Goal: Task Accomplishment & Management: Manage account settings

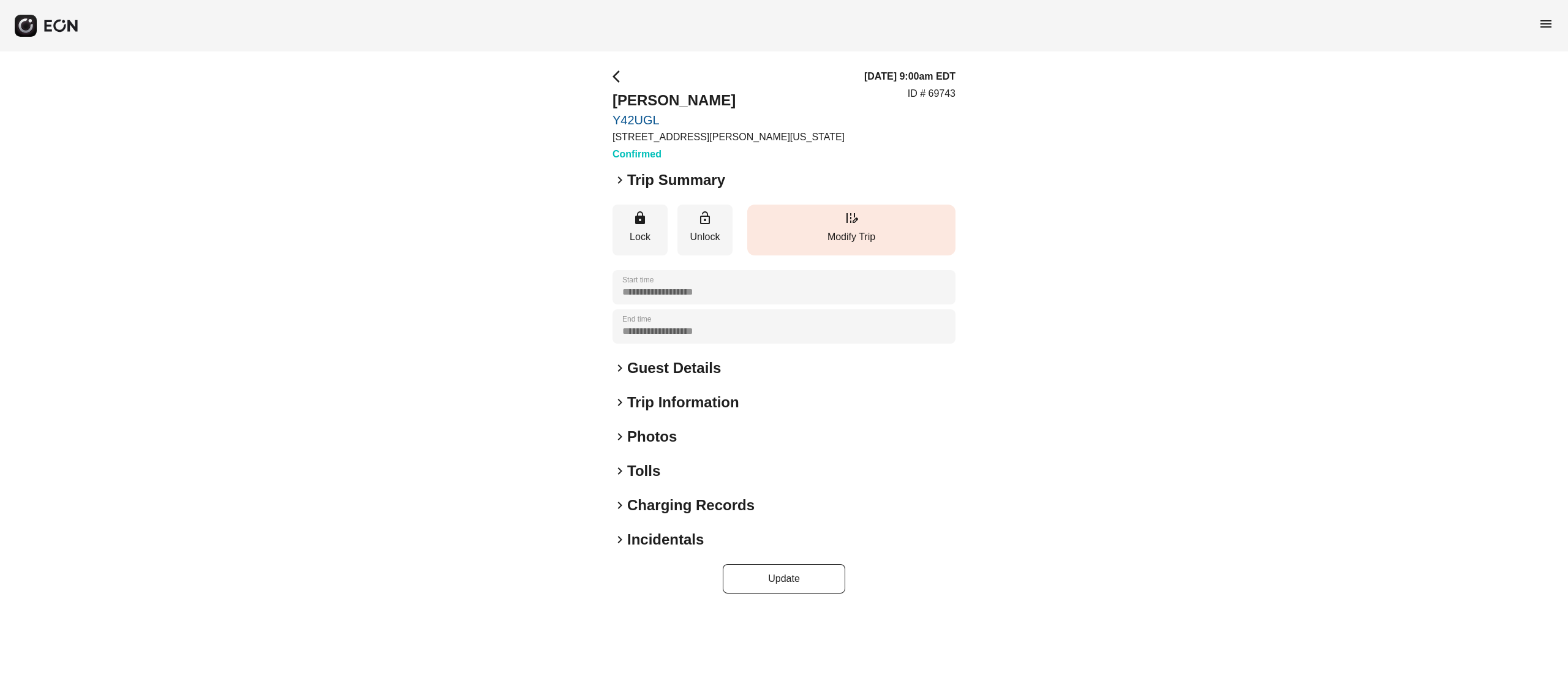
click at [851, 222] on span "edit_road" at bounding box center [851, 218] width 15 height 15
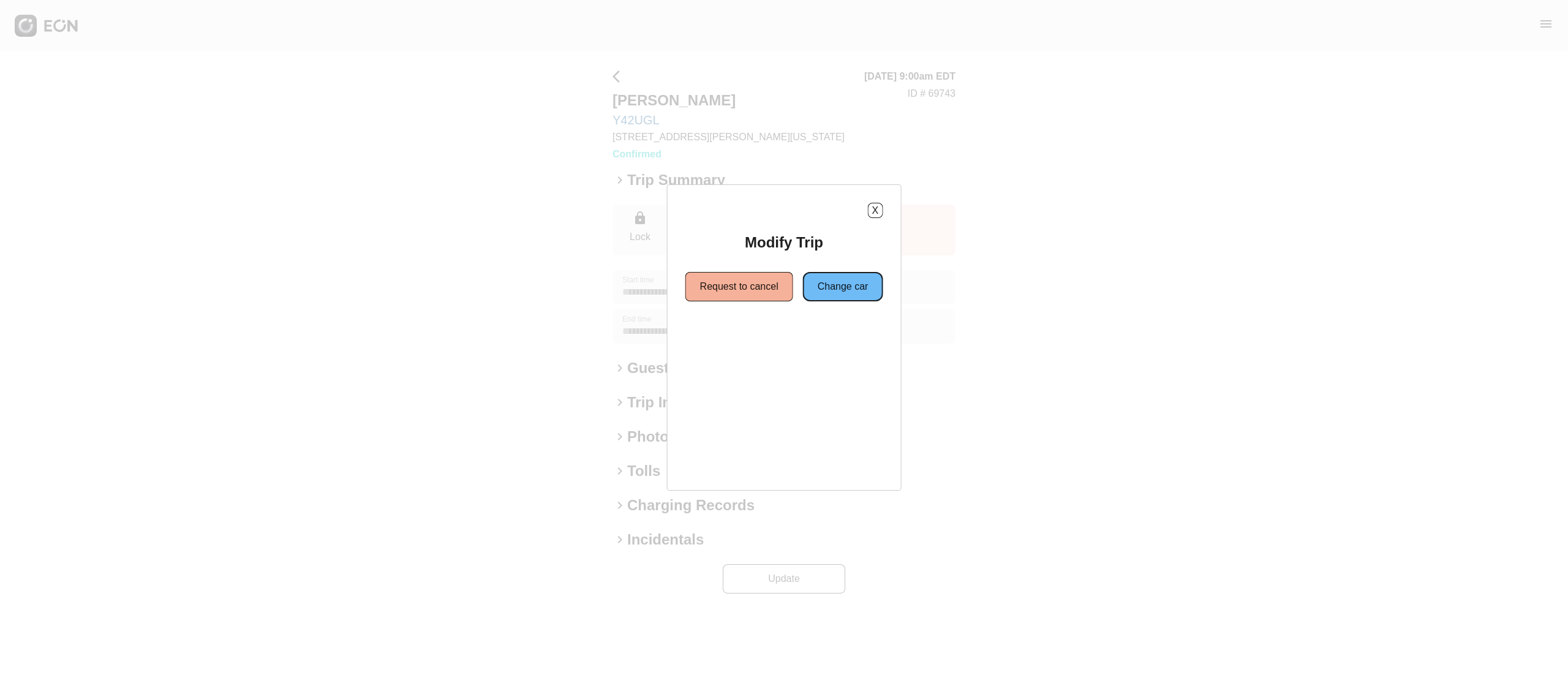
click at [846, 288] on button "Change car" at bounding box center [843, 286] width 80 height 30
click at [736, 331] on button "Same location" at bounding box center [728, 331] width 91 height 30
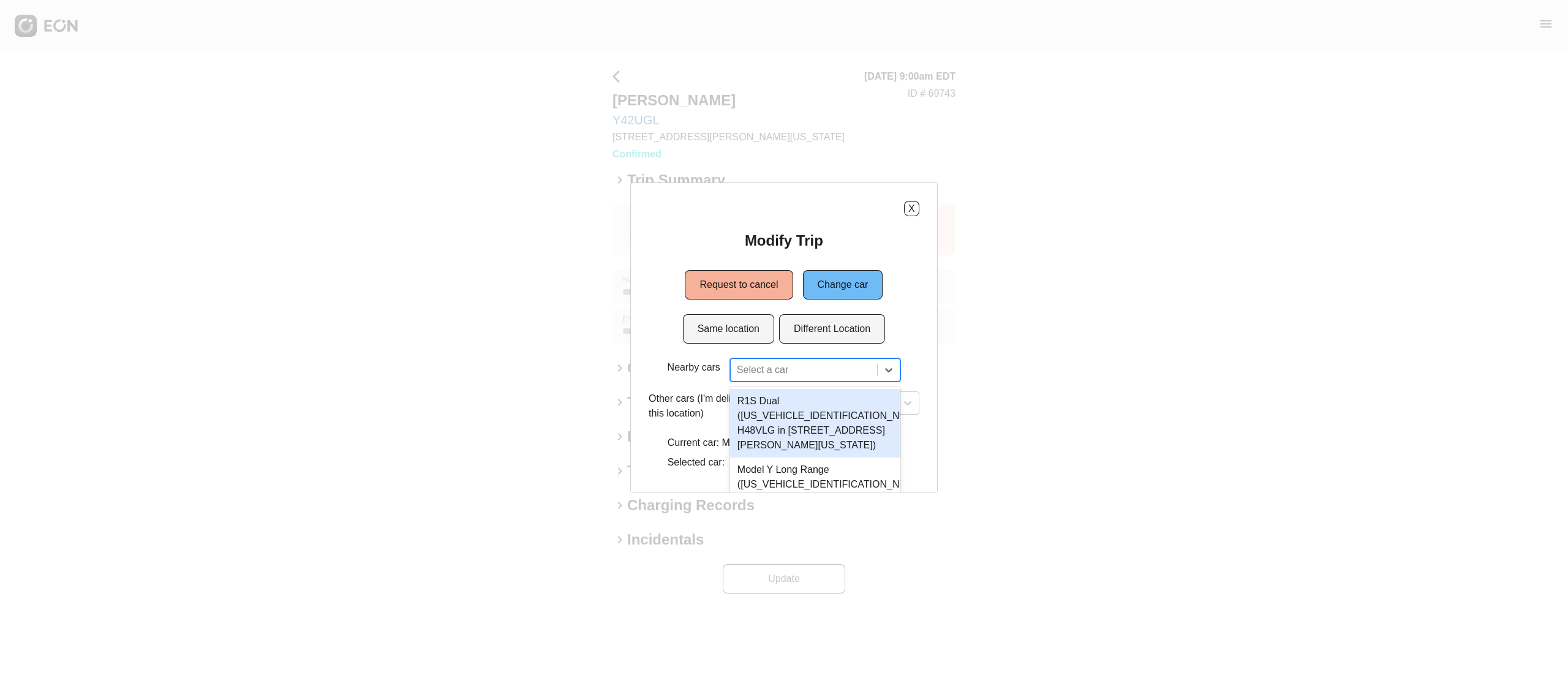
click at [771, 369] on div "2 results available. Use Up and Down to choose options, press Enter to select t…" at bounding box center [816, 370] width 170 height 23
type input "**"
click at [788, 438] on div "Model Y Long Range (7SAYGAEE1PF919397 Y38UGL in 45-50 Davis St, New York City, …" at bounding box center [816, 423] width 170 height 69
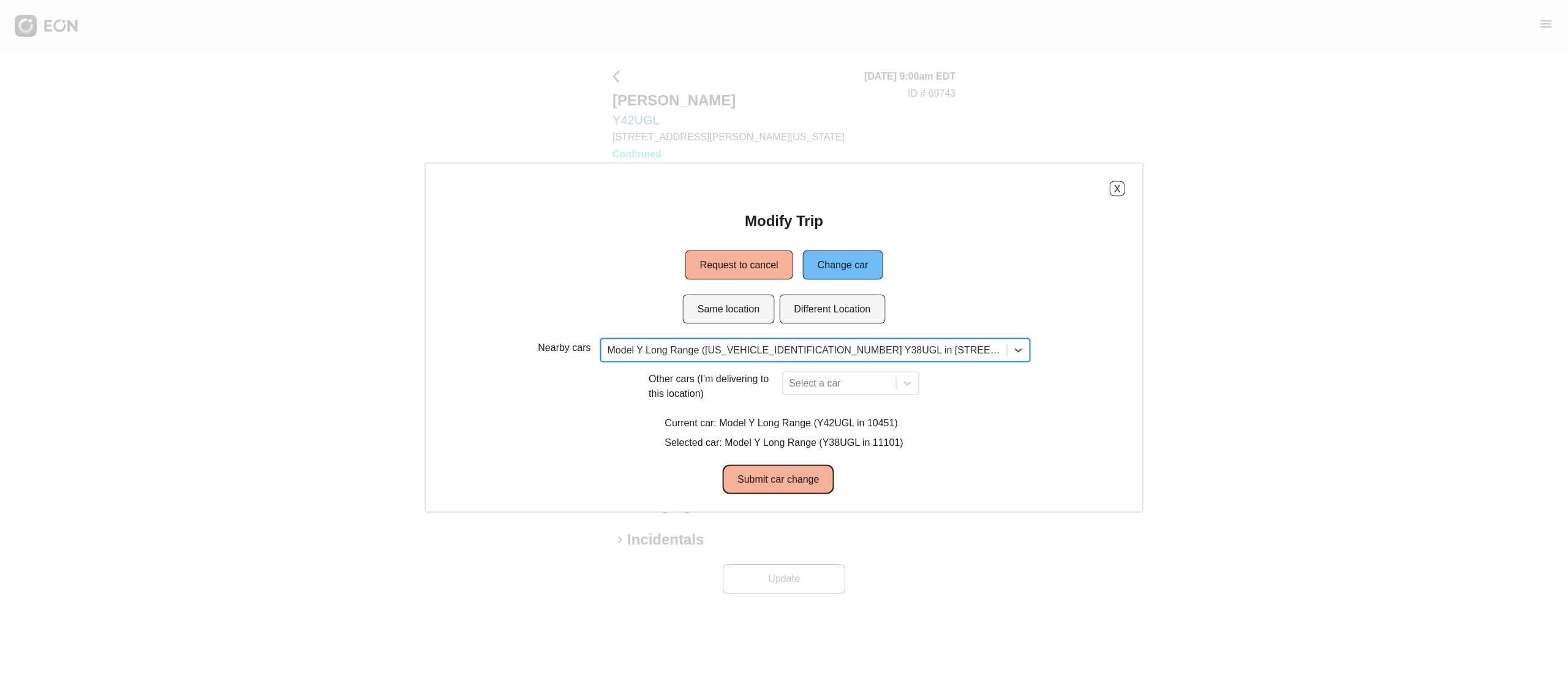
click at [805, 481] on button "Submit car change" at bounding box center [778, 479] width 111 height 30
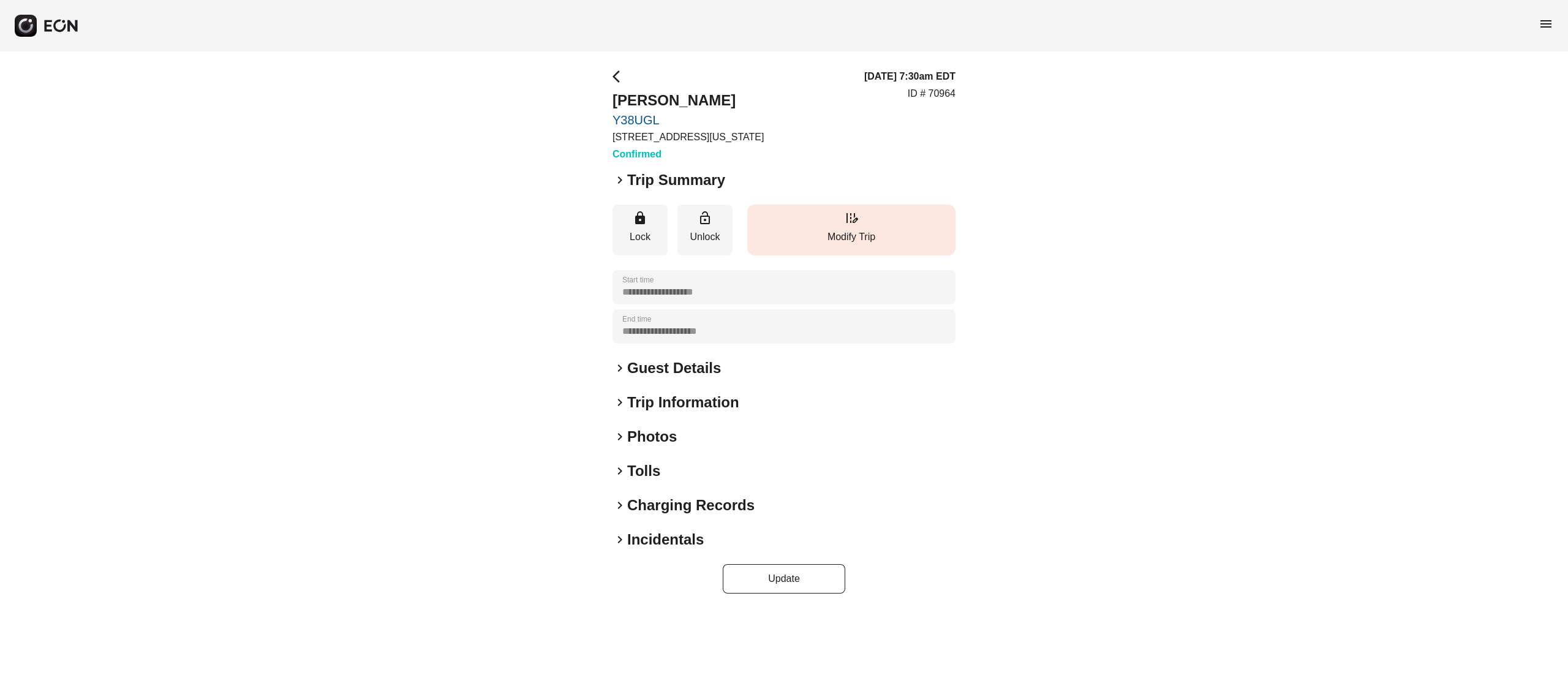
click at [905, 252] on button "edit_road Modify Trip" at bounding box center [851, 230] width 208 height 51
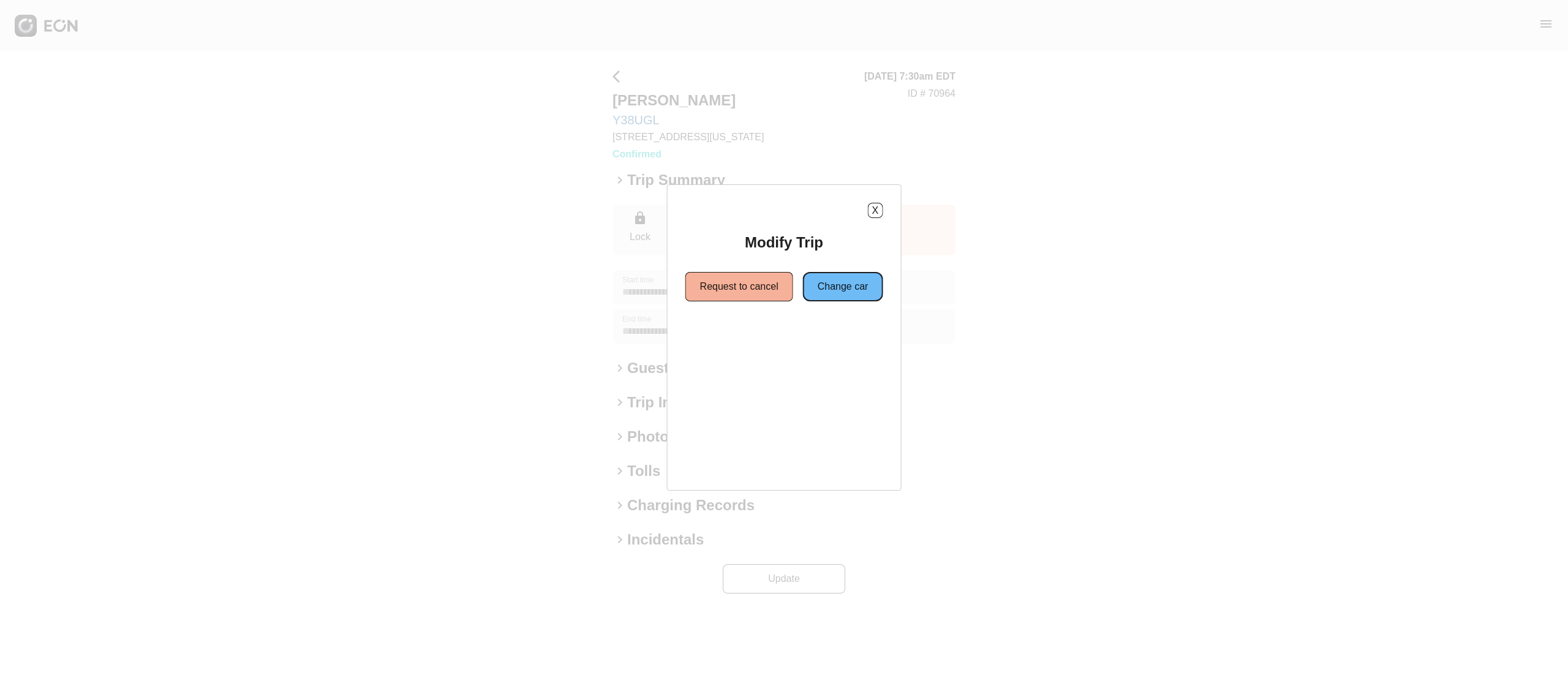
click at [821, 283] on button "Change car" at bounding box center [843, 286] width 80 height 30
click at [760, 334] on button "Same location" at bounding box center [728, 331] width 91 height 30
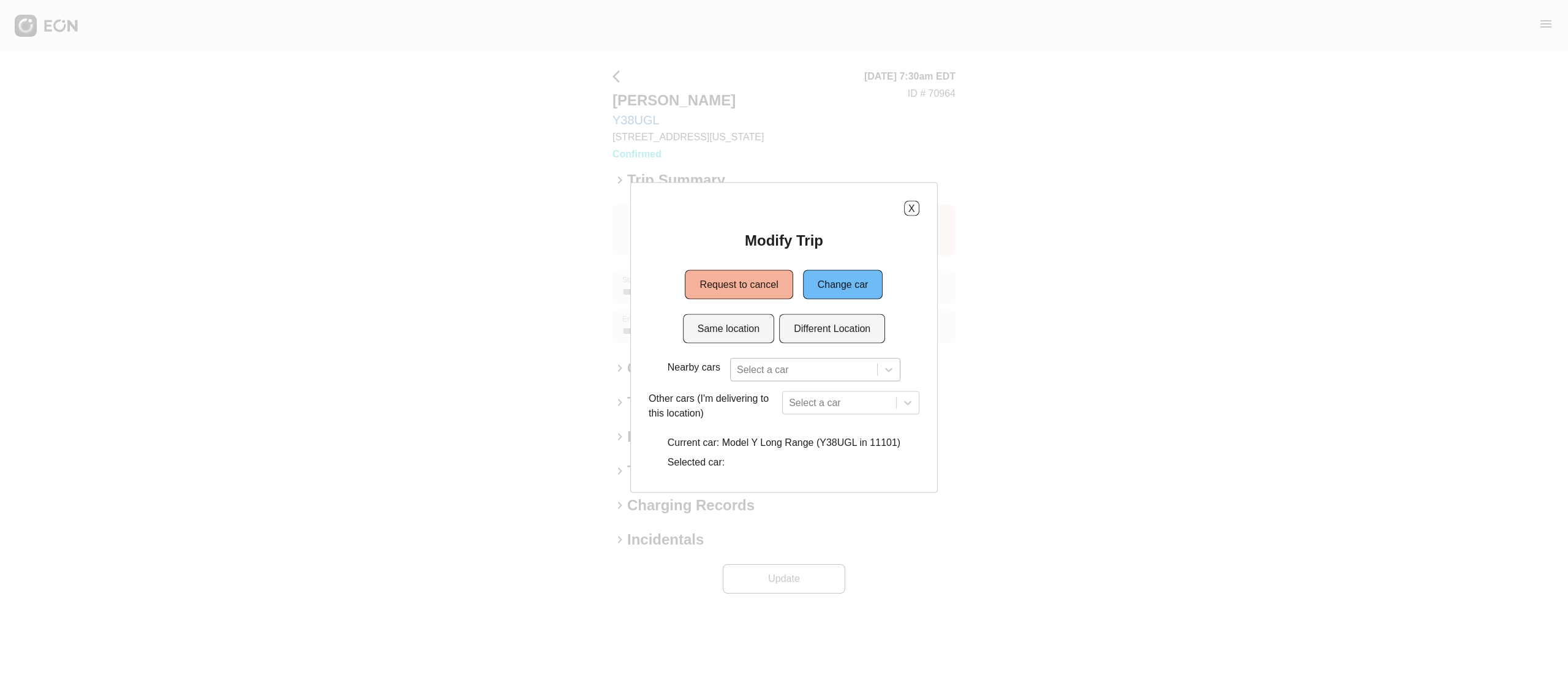
click at [768, 368] on div "Select a car" at bounding box center [816, 370] width 170 height 23
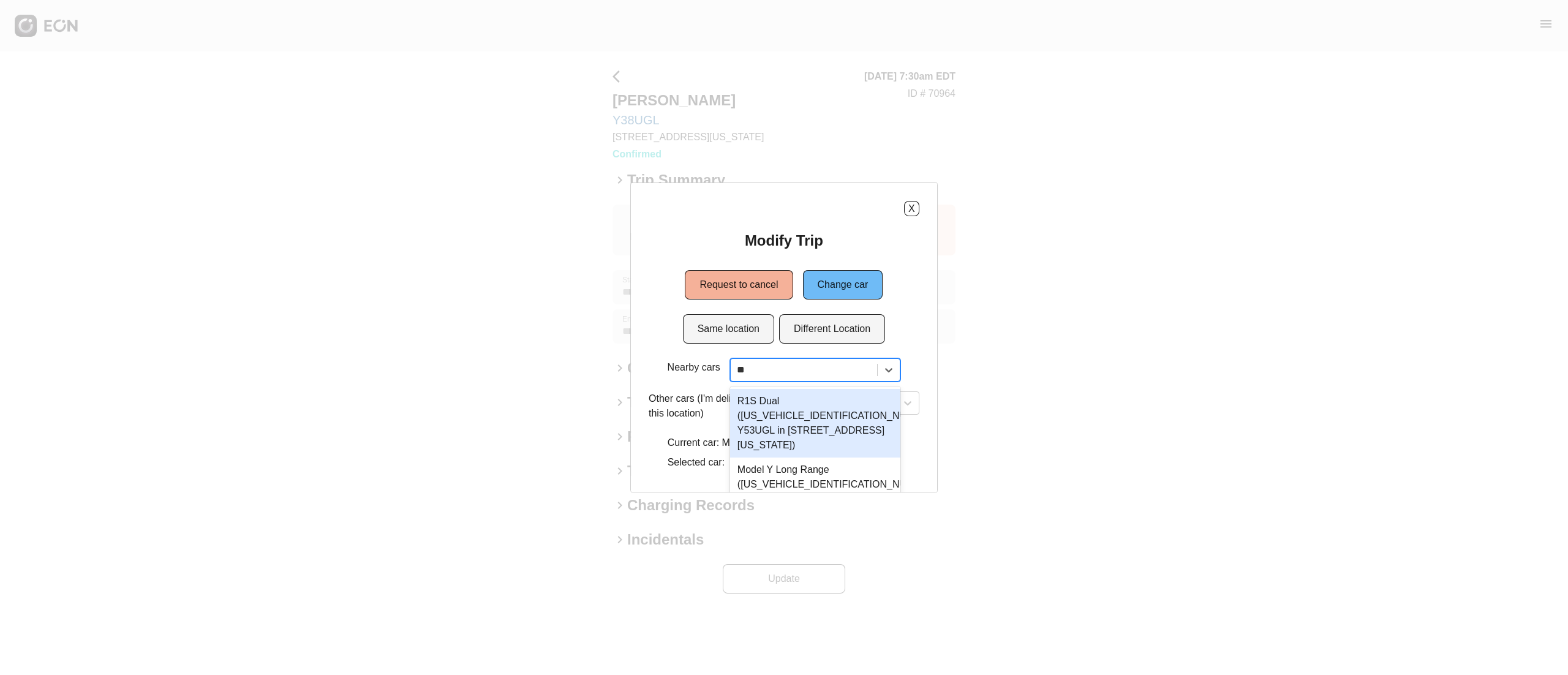
type input "*"
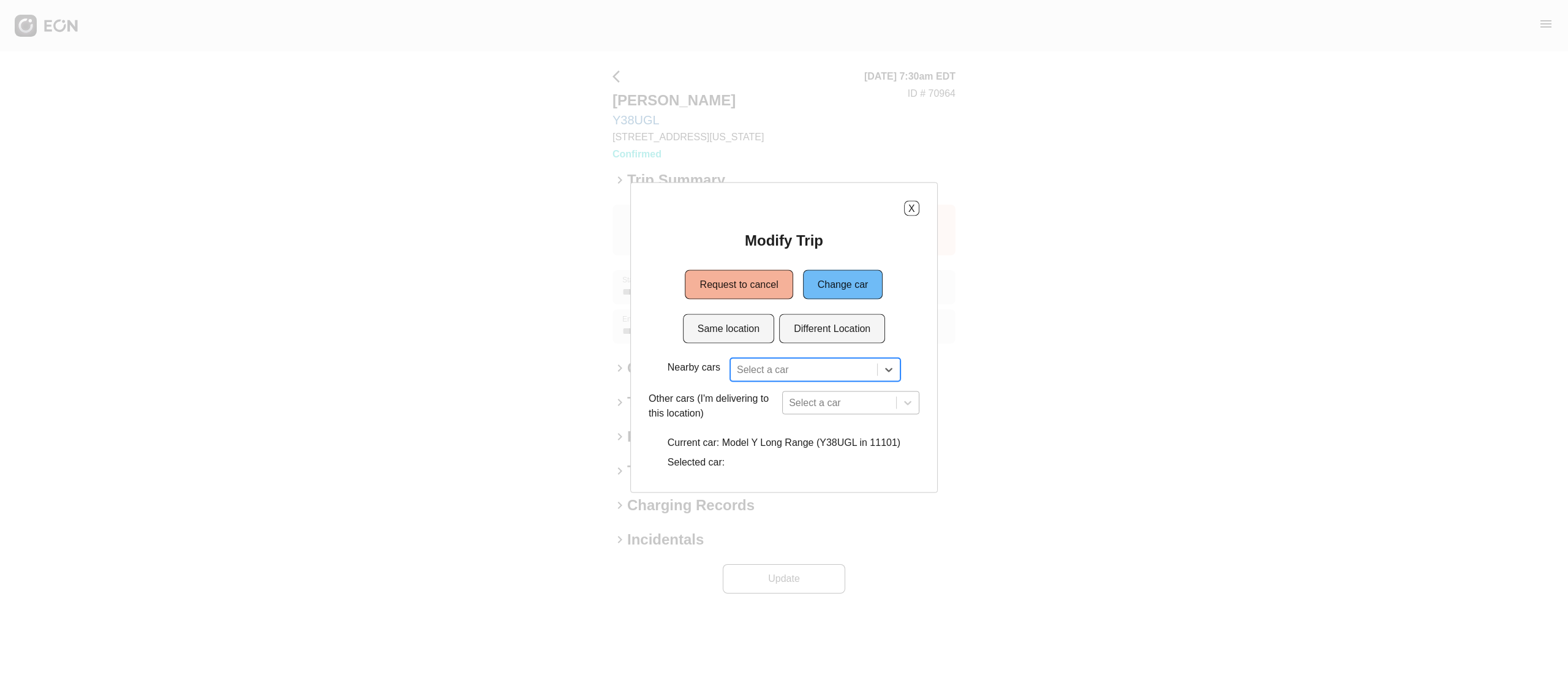
type input "*"
click at [869, 448] on div "Model Y Long Range (7SAYGDEE5PF822897 M67UKZ in 610 Exterior Street, The Bronx,…" at bounding box center [816, 423] width 170 height 69
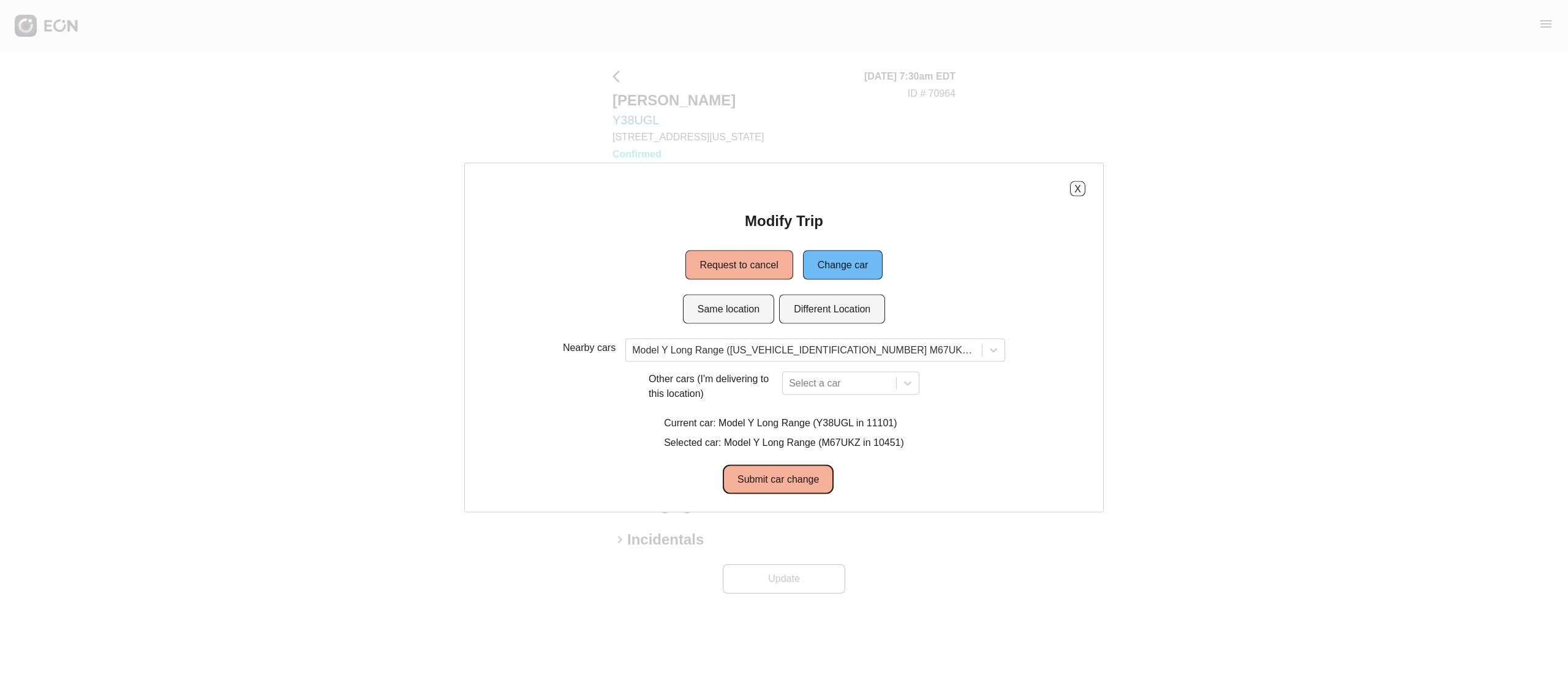
click at [795, 481] on button "Submit car change" at bounding box center [778, 479] width 111 height 30
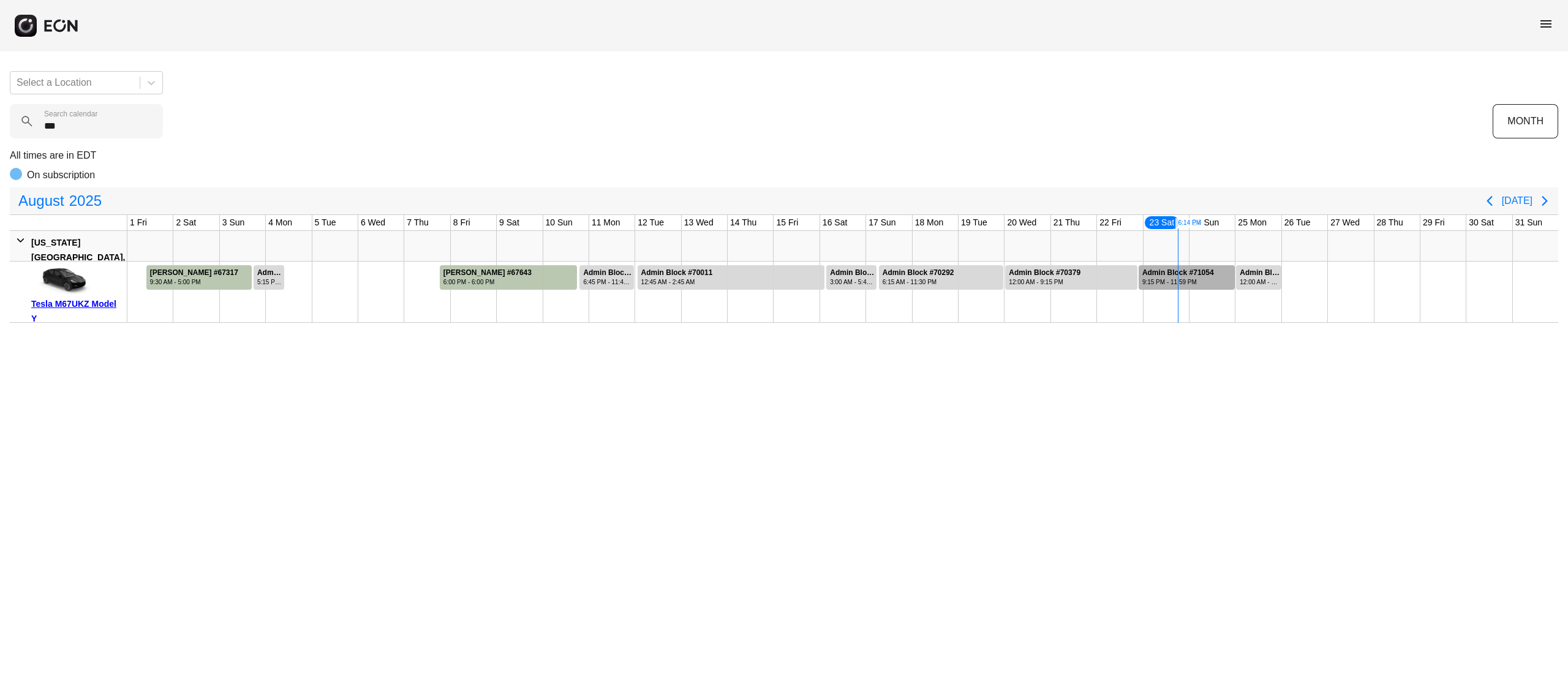
type calendar "***"
click at [1216, 273] on div at bounding box center [1186, 278] width 96 height 25
click at [1216, 271] on div at bounding box center [1186, 278] width 96 height 25
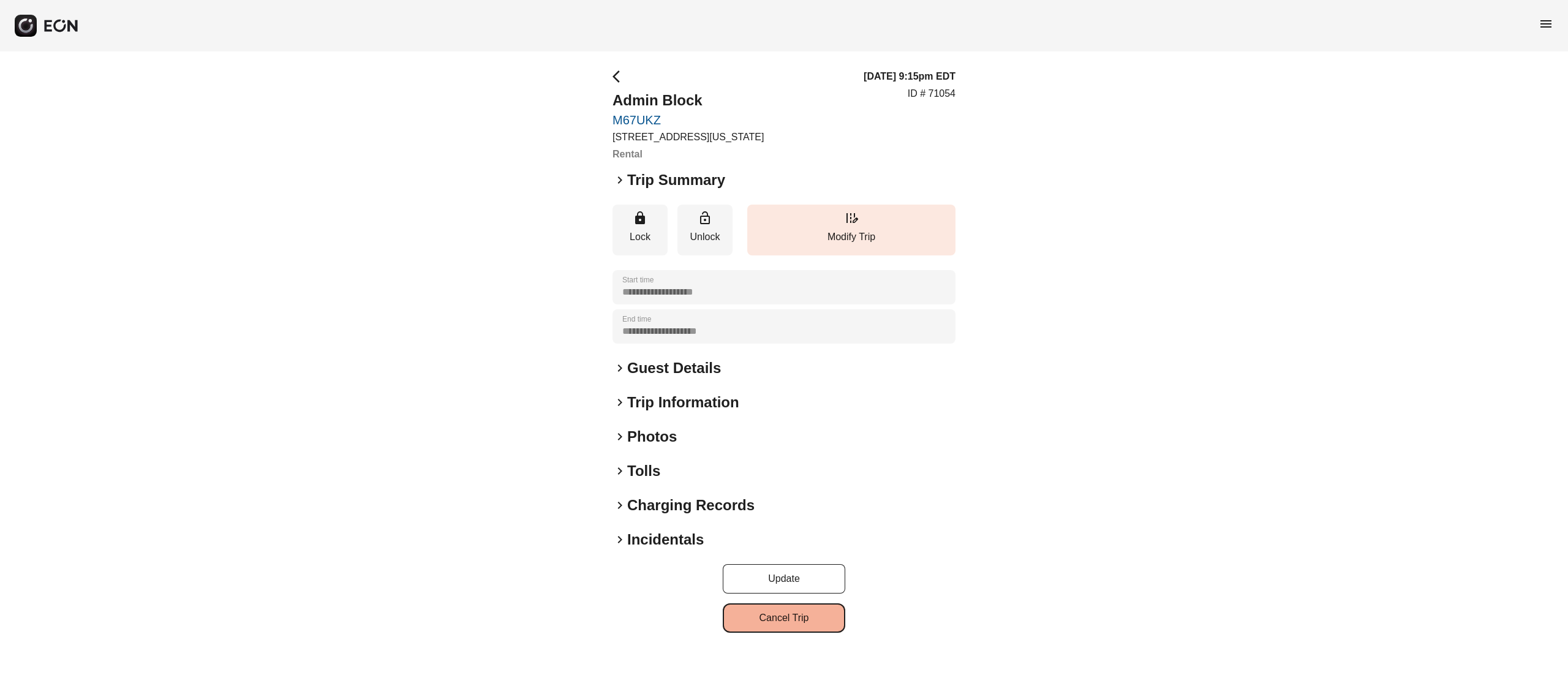
click at [787, 604] on button "Cancel Trip" at bounding box center [784, 618] width 122 height 30
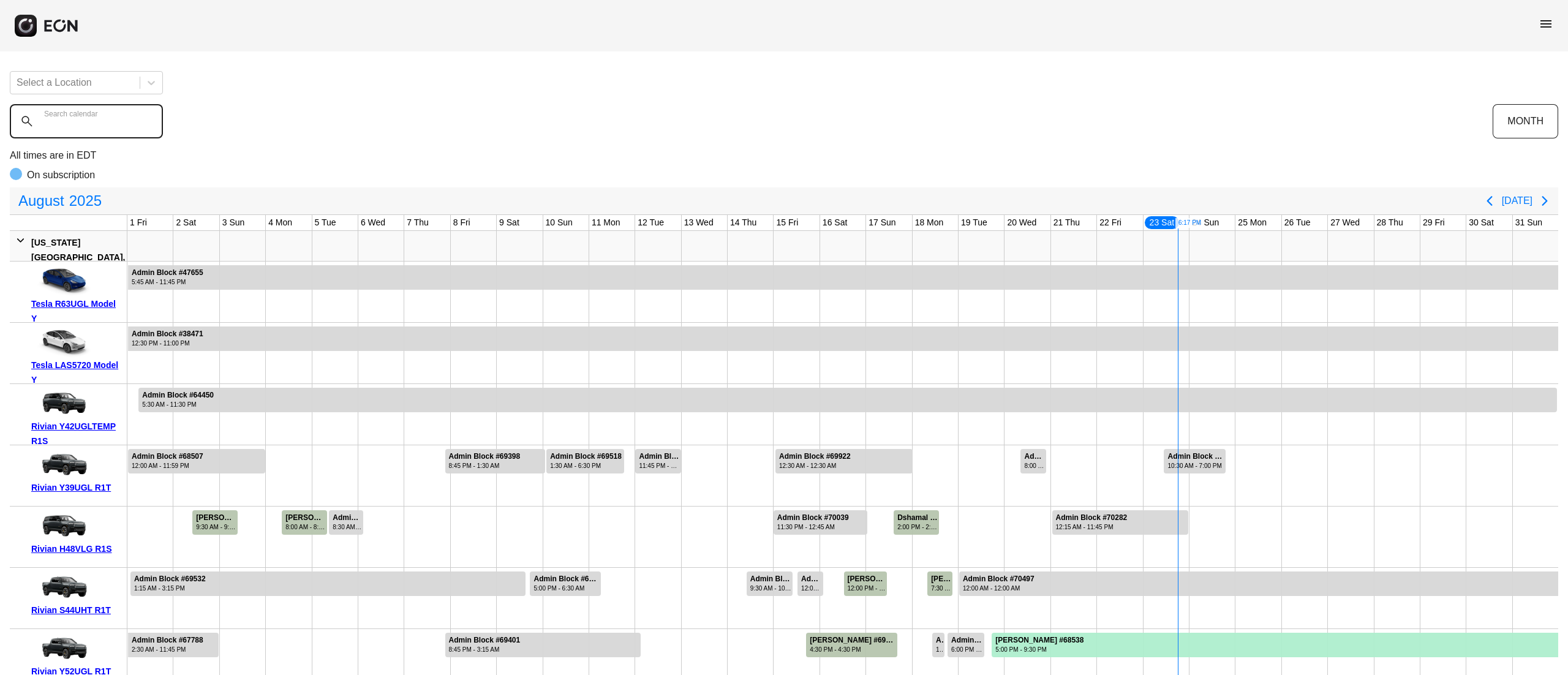
click at [71, 131] on calendar "Search calendar" at bounding box center [86, 121] width 153 height 34
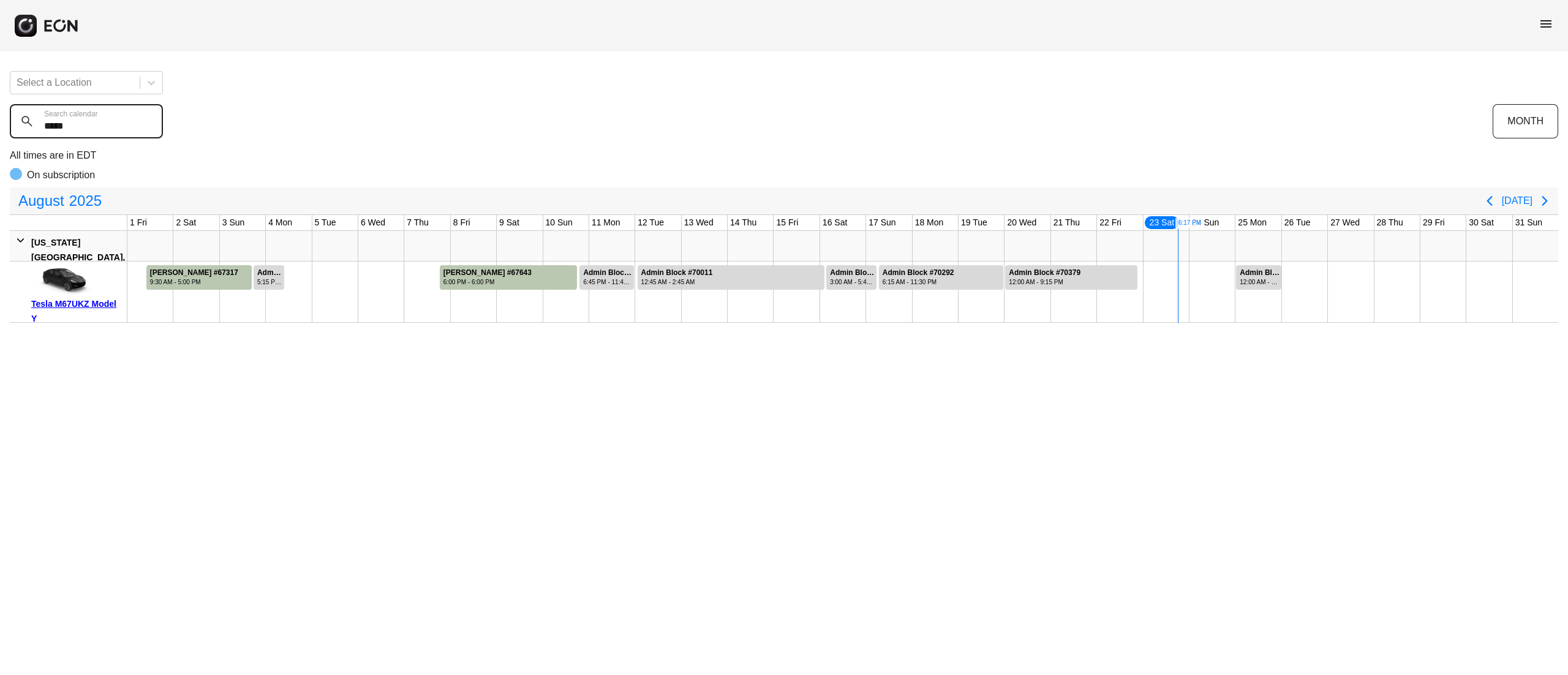
type calendar "*****"
drag, startPoint x: 1140, startPoint y: 281, endPoint x: 1235, endPoint y: 306, distance: 98.2
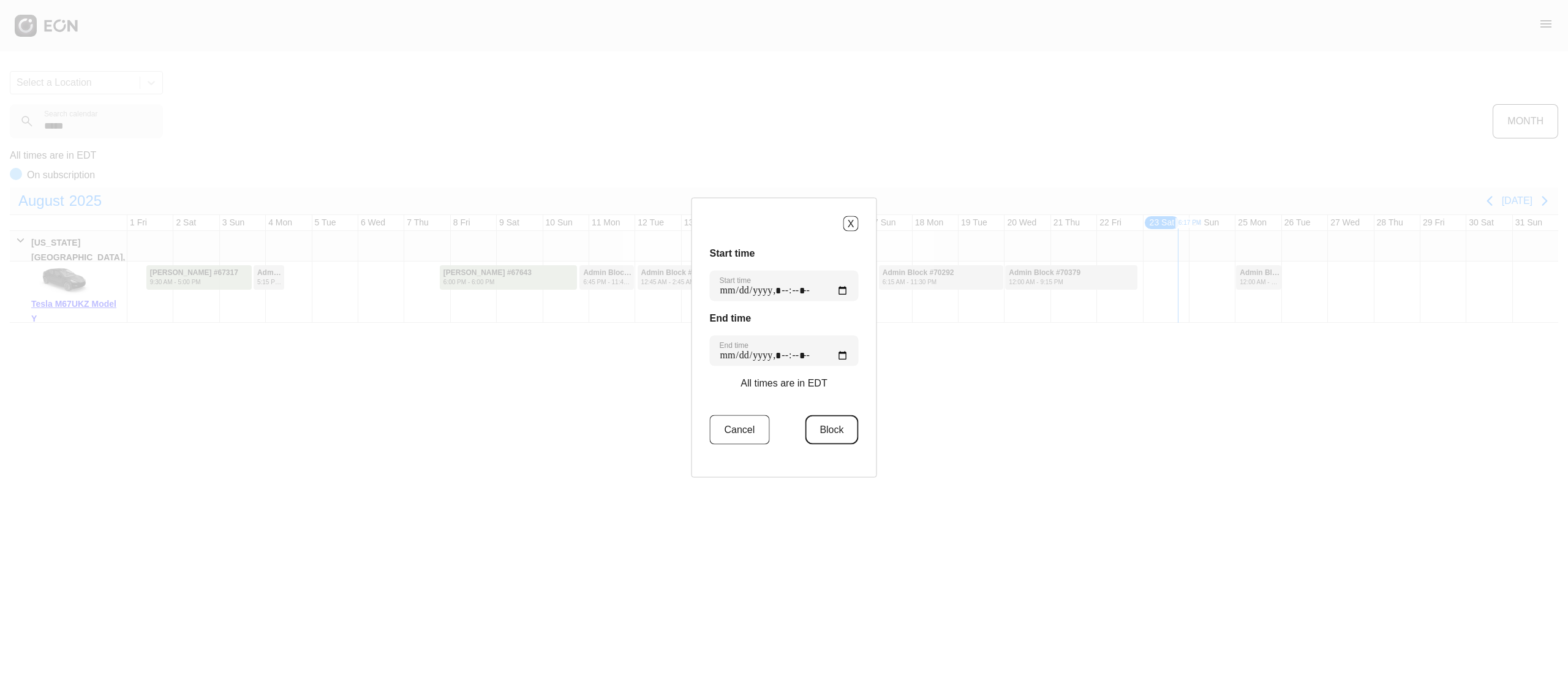
click at [837, 441] on button "Block" at bounding box center [831, 430] width 53 height 30
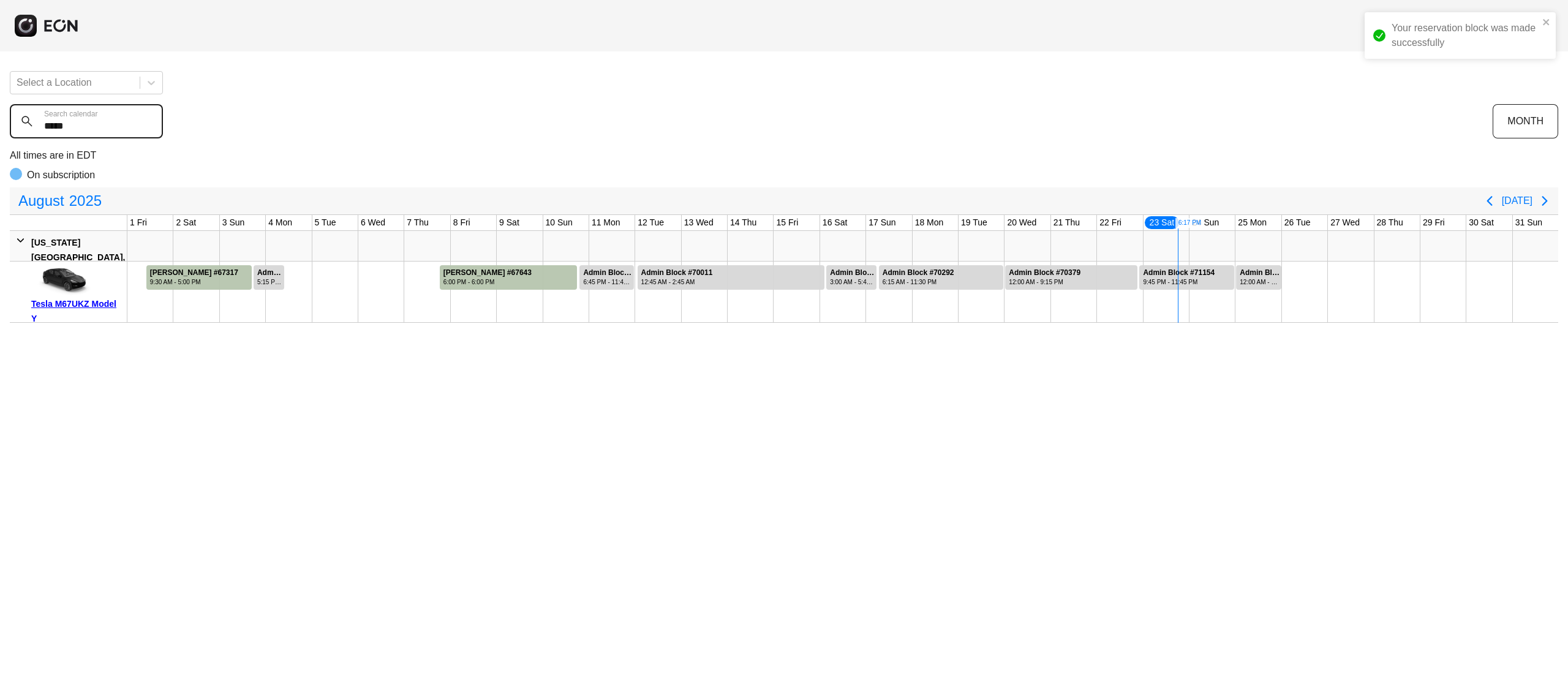
drag, startPoint x: 43, startPoint y: 161, endPoint x: 0, endPoint y: 159, distance: 43.0
click at [0, 159] on div "Your reservation block was made successfully Select a Location ***** Search cal…" at bounding box center [784, 192] width 1568 height 262
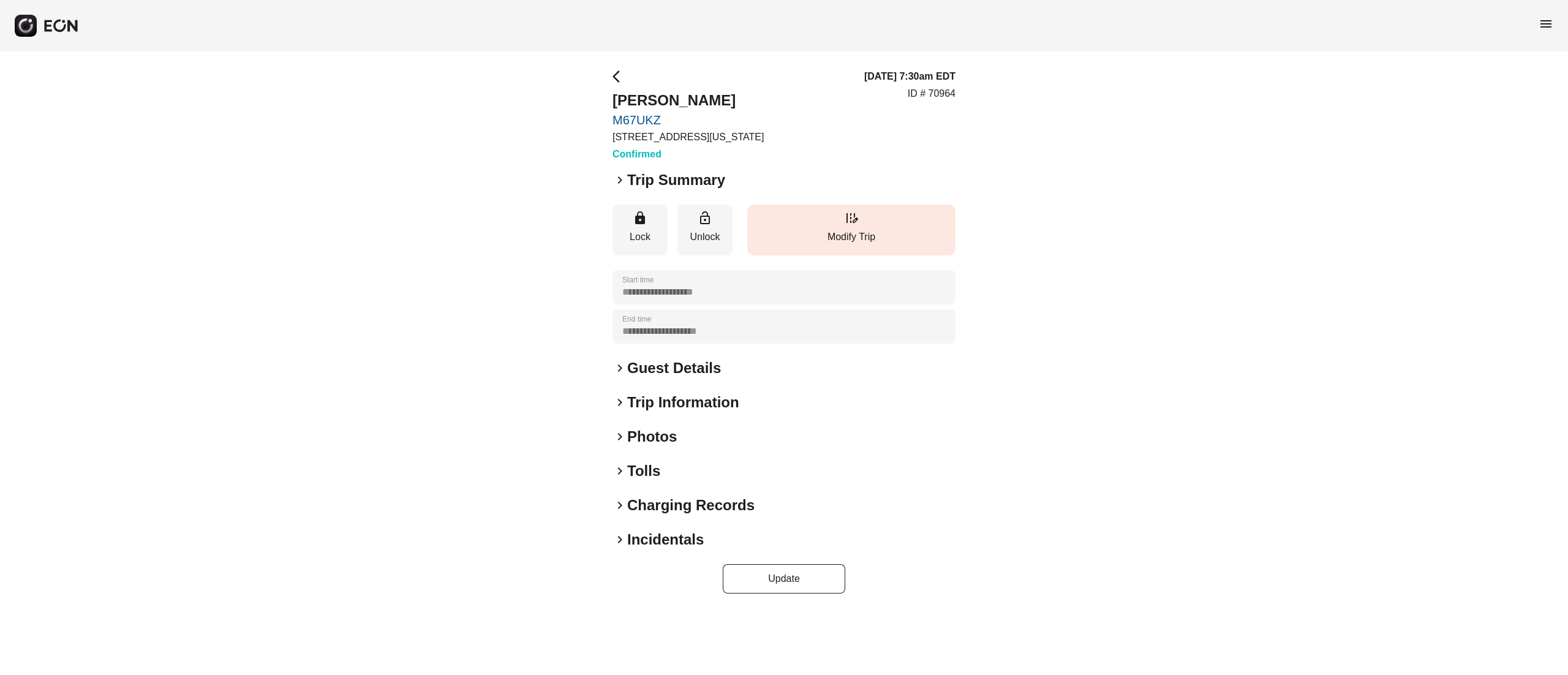
click at [866, 213] on button "edit_road Modify Trip" at bounding box center [851, 230] width 208 height 51
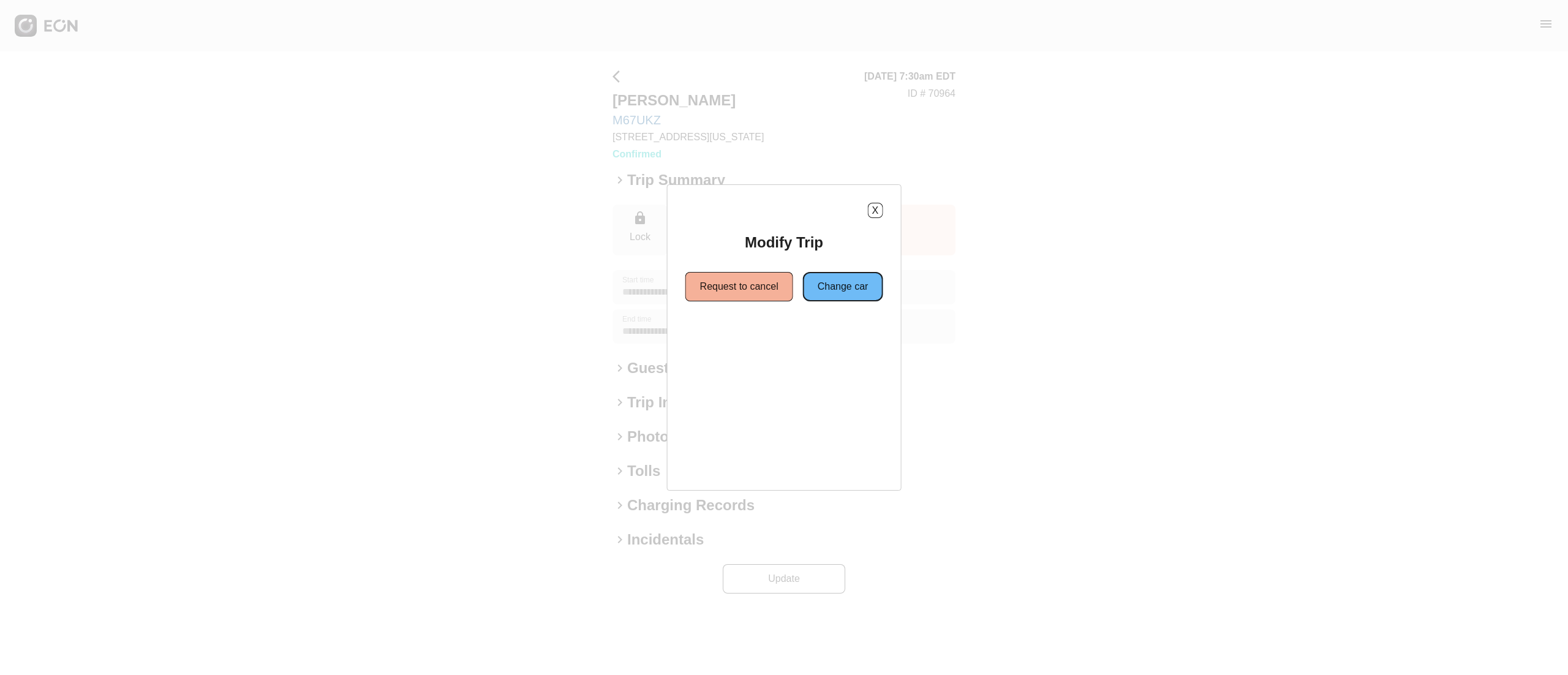
click at [848, 290] on button "Change car" at bounding box center [843, 286] width 80 height 30
drag, startPoint x: 843, startPoint y: 351, endPoint x: 833, endPoint y: 349, distance: 10.2
click at [838, 351] on div "X Modify Trip Request to cancel Change car Same location Different Location" at bounding box center [785, 338] width 240 height 307
click at [748, 324] on button "Same location" at bounding box center [728, 331] width 91 height 30
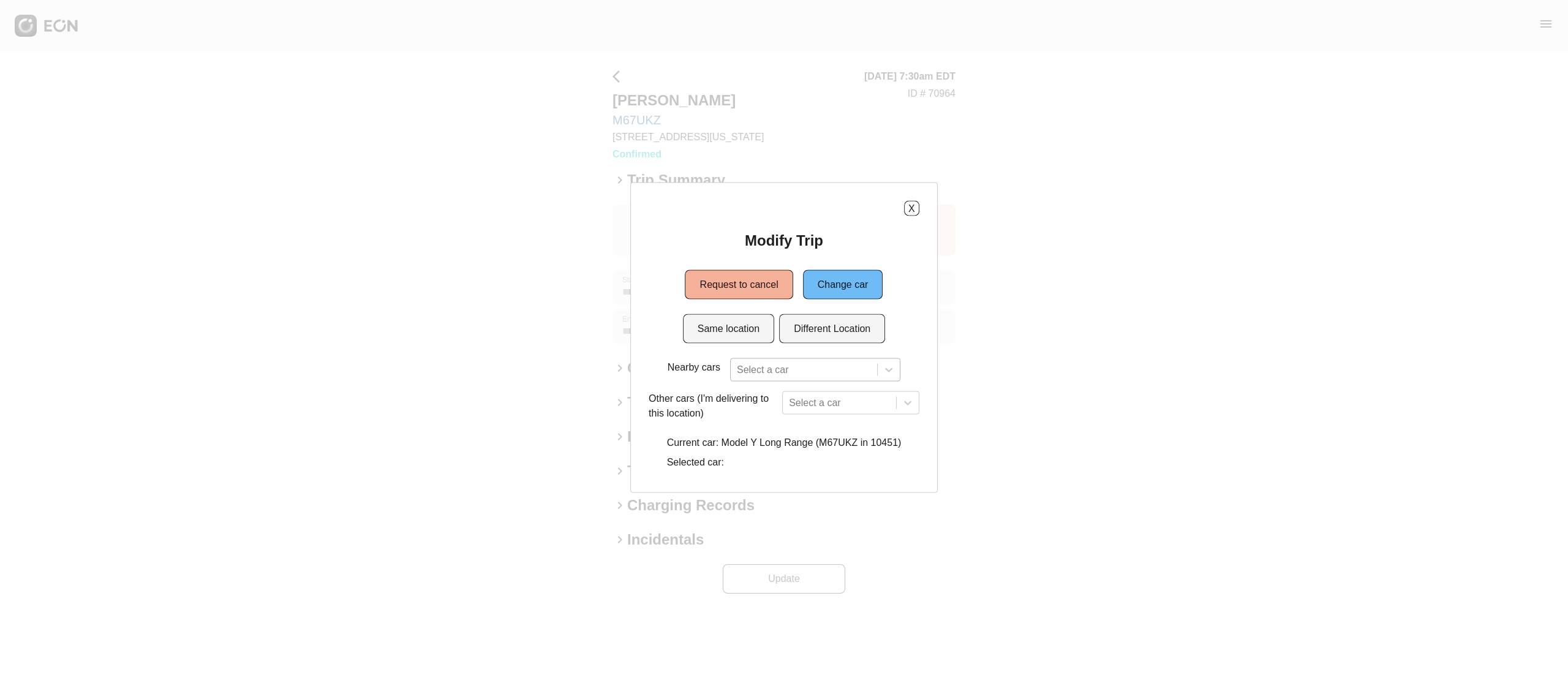
click at [777, 368] on div "Select a car" at bounding box center [816, 370] width 170 height 23
click at [734, 341] on button "Same location" at bounding box center [728, 329] width 91 height 30
click at [780, 376] on div "Select a car" at bounding box center [816, 370] width 170 height 23
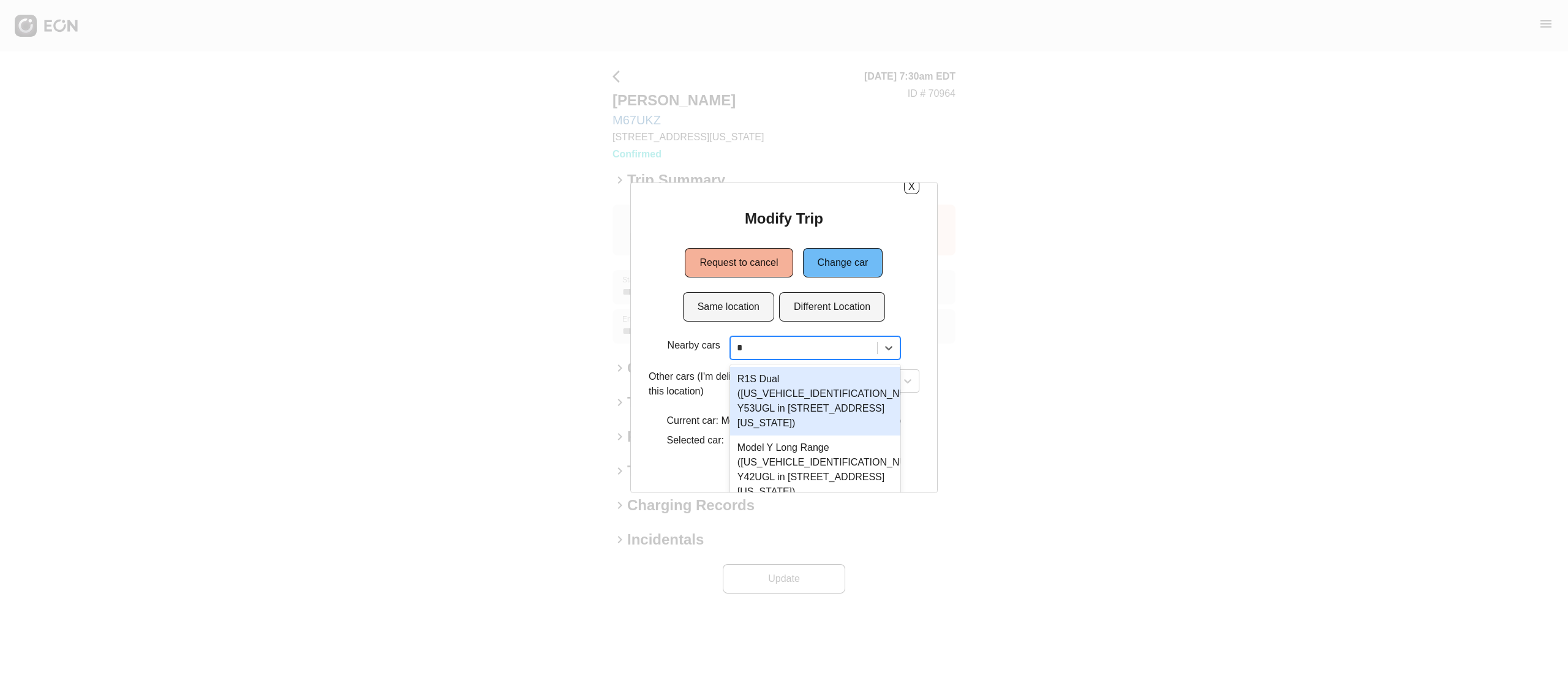
type input "**"
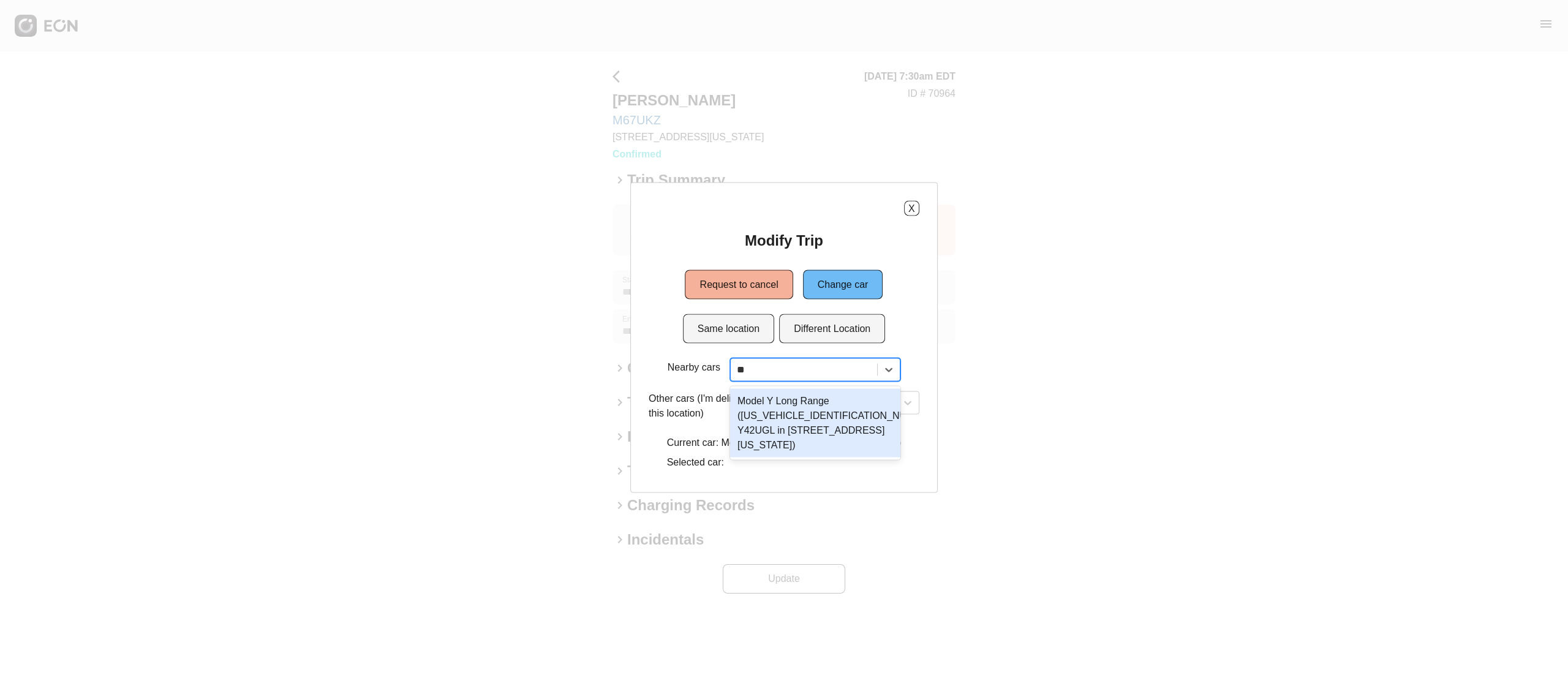
scroll to position [0, 0]
click at [861, 435] on div "Model Y Long Range (7SAYGDEE0PA187214 Y42UGL in 610 Exterior Street, The Bronx,…" at bounding box center [816, 423] width 170 height 69
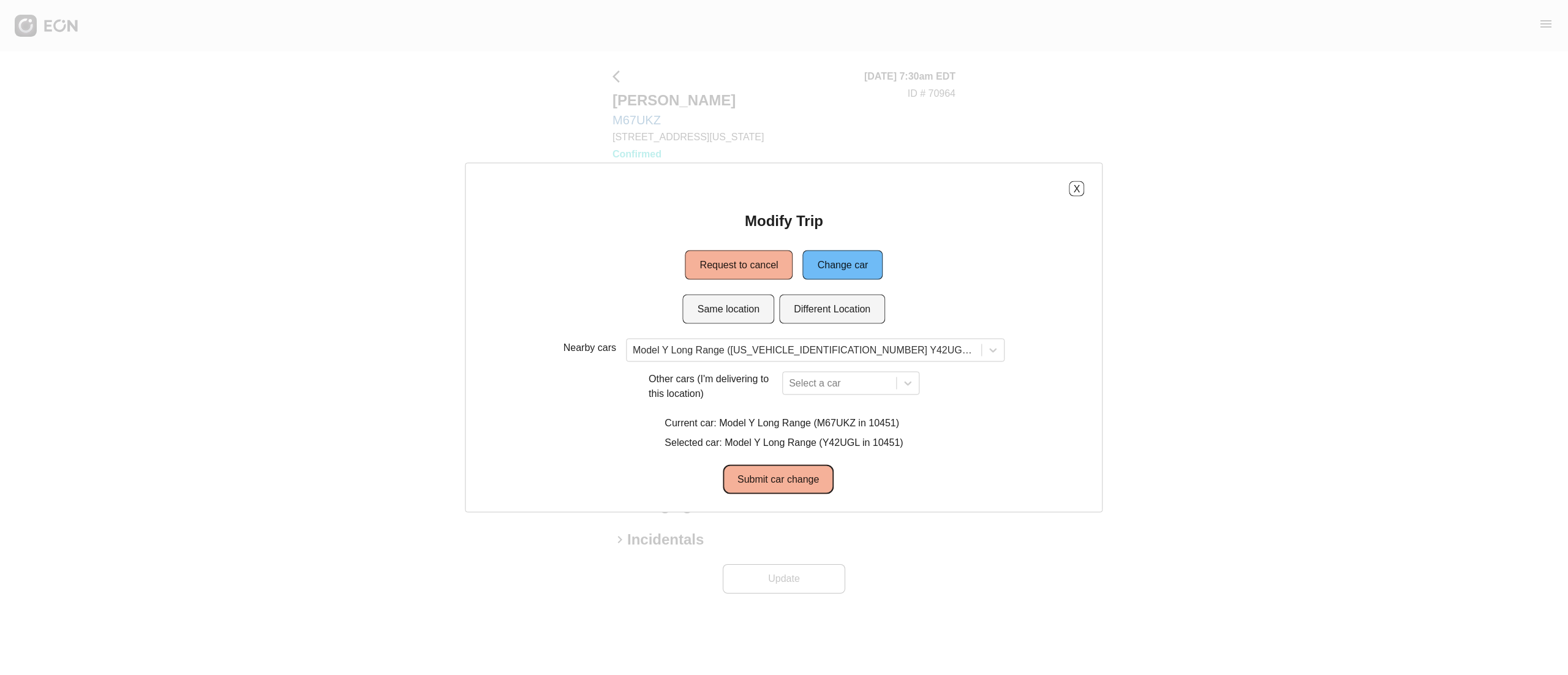
click at [792, 469] on button "Submit car change" at bounding box center [778, 479] width 111 height 30
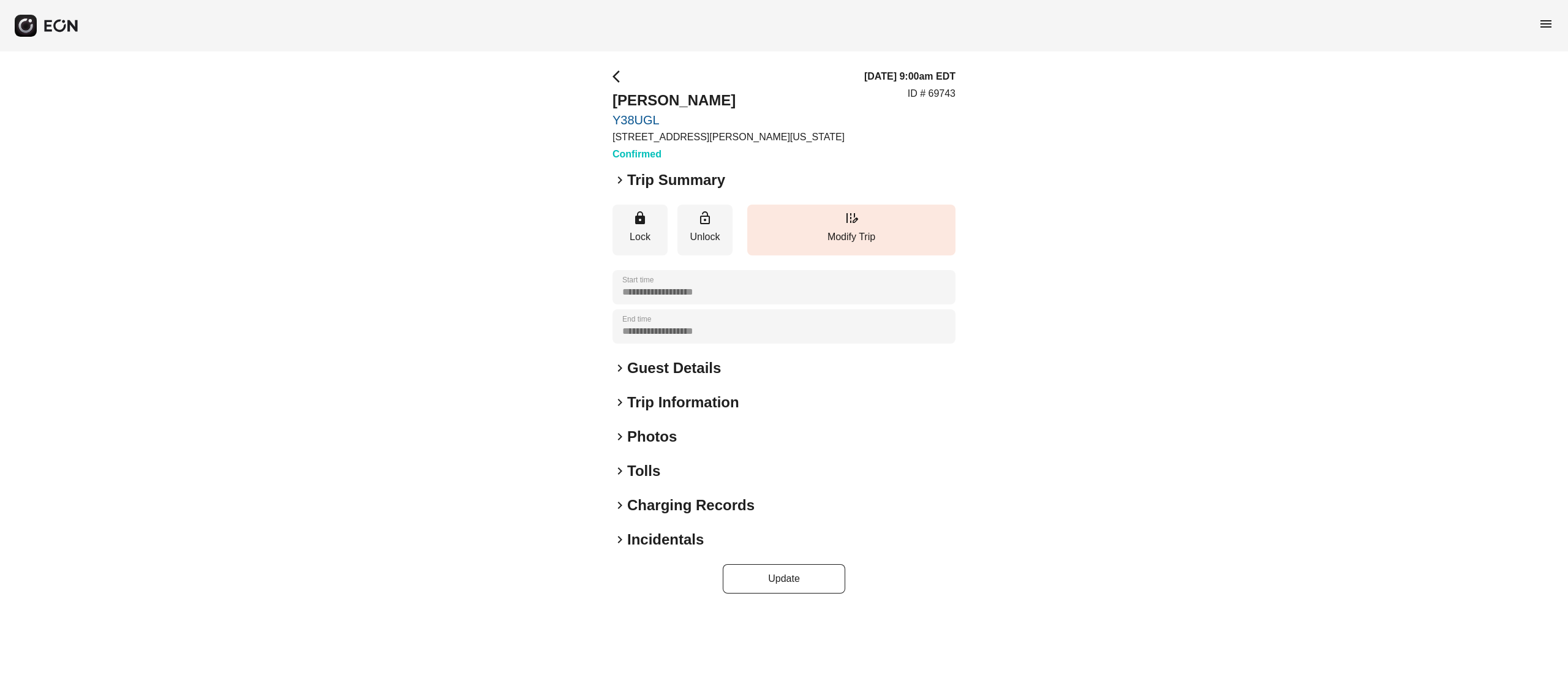
click at [582, 88] on div "**********" at bounding box center [784, 332] width 1568 height 560
click at [674, 372] on h2 "Guest Details" at bounding box center [674, 368] width 94 height 20
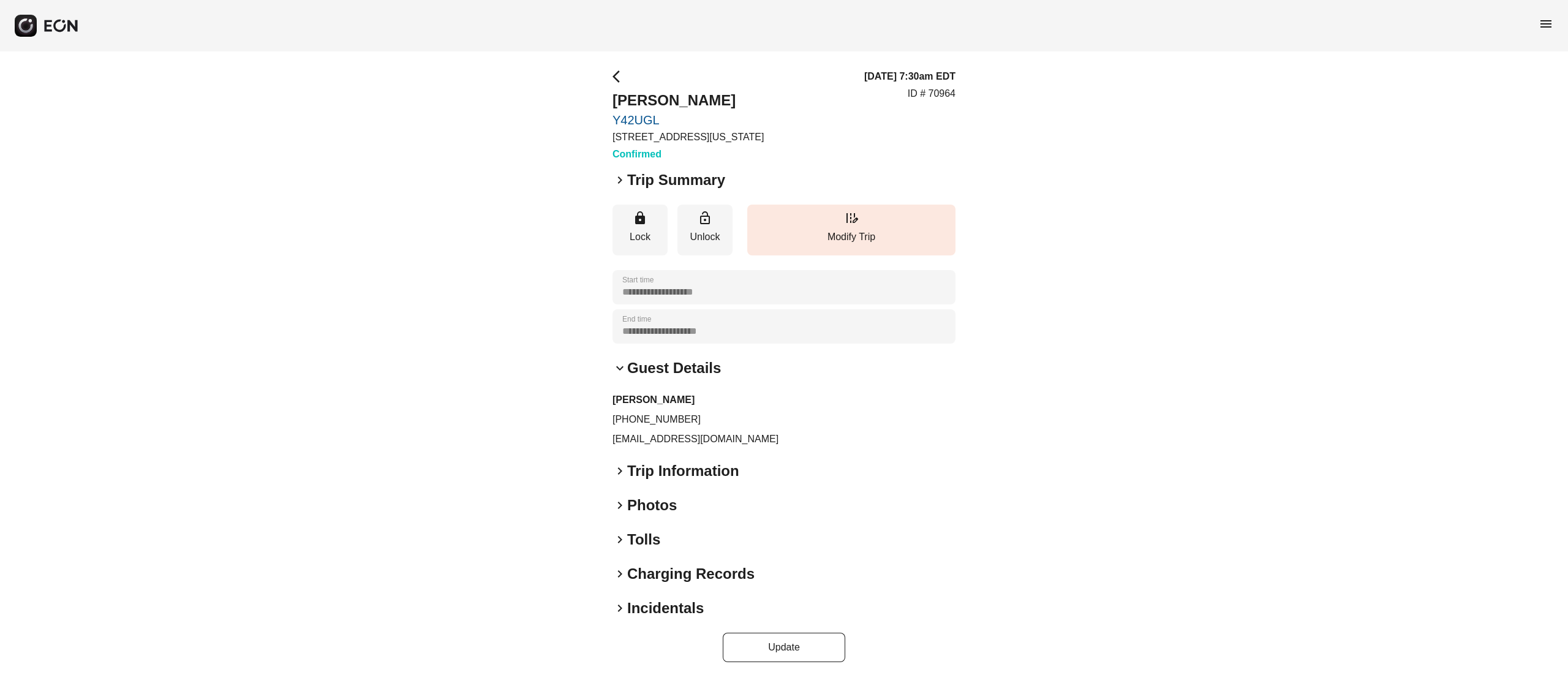
click at [1111, 38] on div "menu" at bounding box center [784, 26] width 1568 height 52
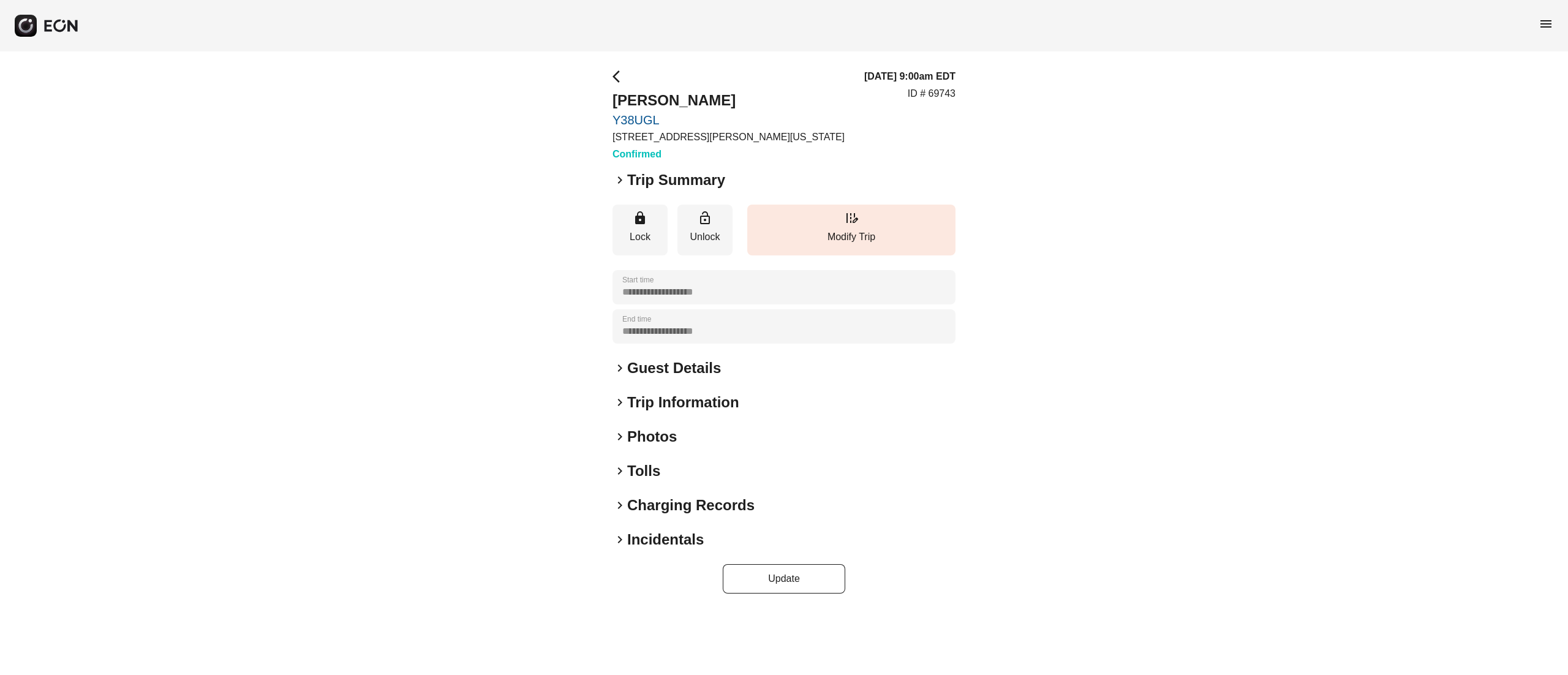
click at [619, 86] on button "arrow_back_ios" at bounding box center [616, 79] width 8 height 19
click at [631, 97] on h2 "Justin Levy" at bounding box center [728, 100] width 232 height 20
copy h2 "Justin Levy"
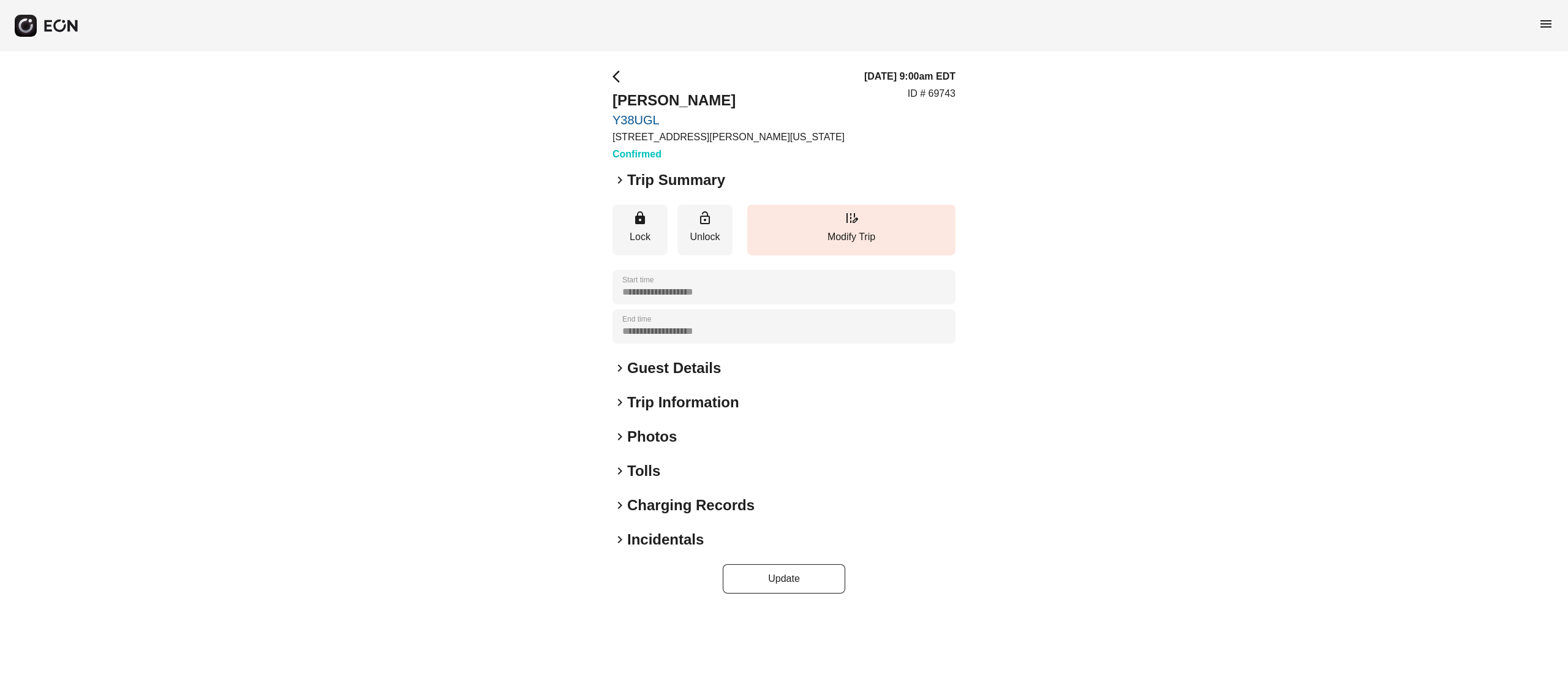
click at [689, 364] on h2 "Guest Details" at bounding box center [674, 368] width 94 height 20
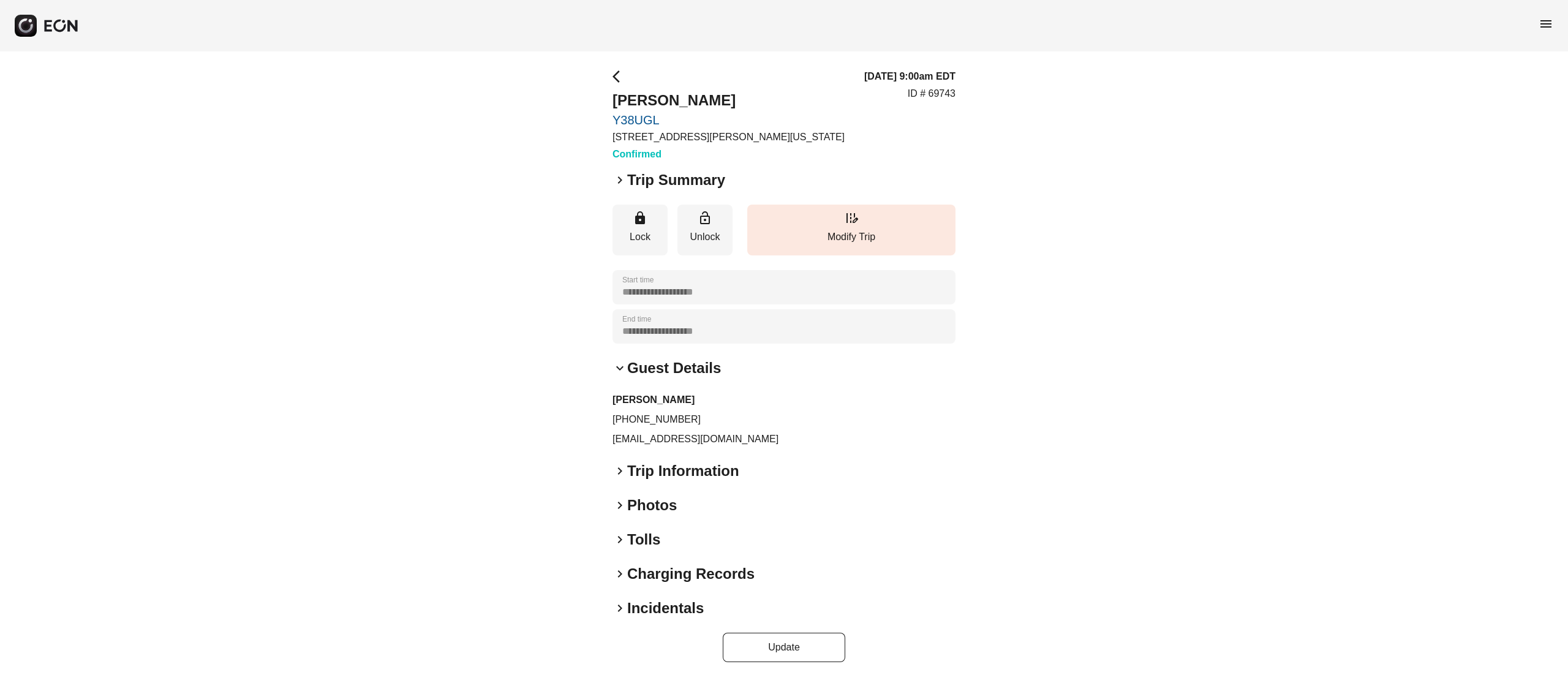
click at [663, 435] on p "jlevsae@gmail.com" at bounding box center [784, 439] width 343 height 15
copy div "jlevsae@gmail.com keyboard_arrow_right"
drag, startPoint x: 624, startPoint y: 418, endPoint x: 709, endPoint y: 418, distance: 85.0
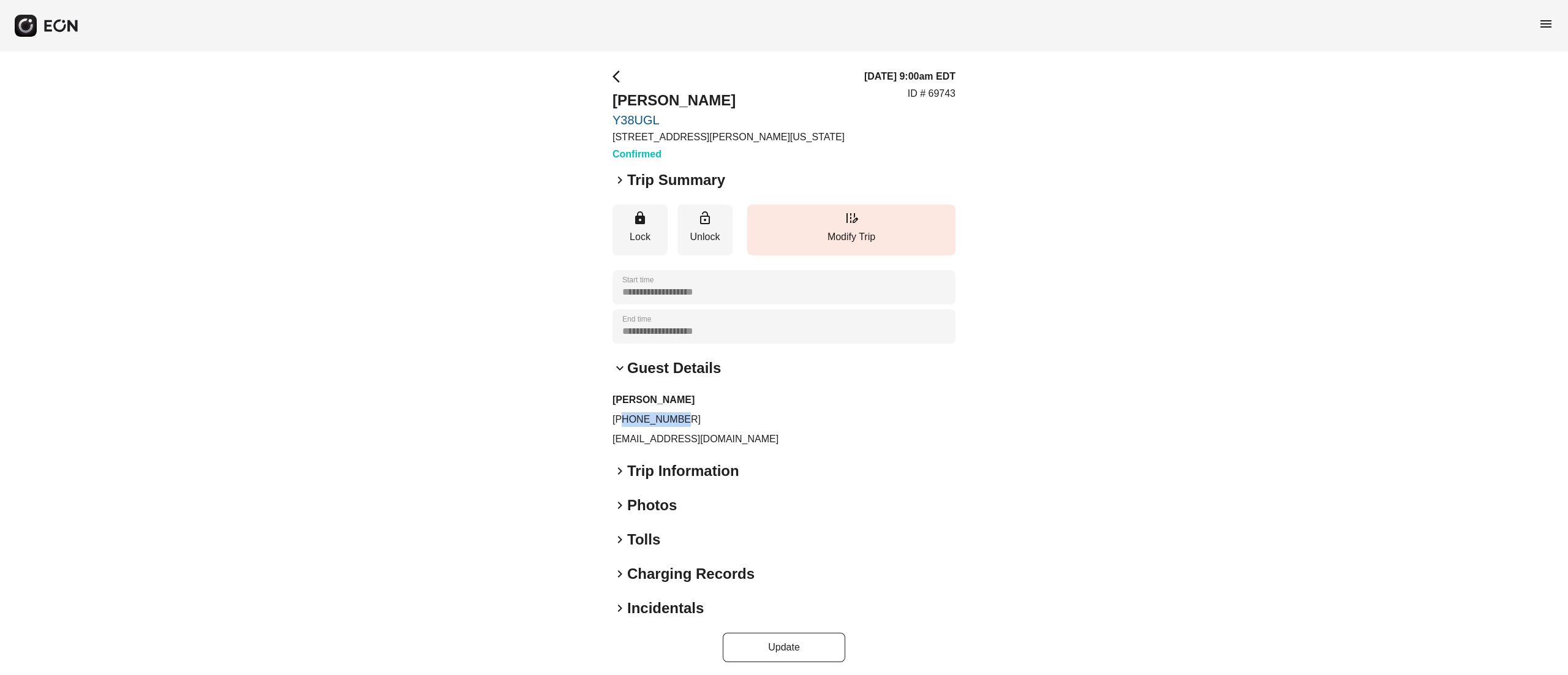
click at [709, 418] on p "+17023582313" at bounding box center [784, 420] width 343 height 15
copy p "7023582313"
click at [944, 90] on p "ID # 69743" at bounding box center [932, 93] width 48 height 15
copy p "69743"
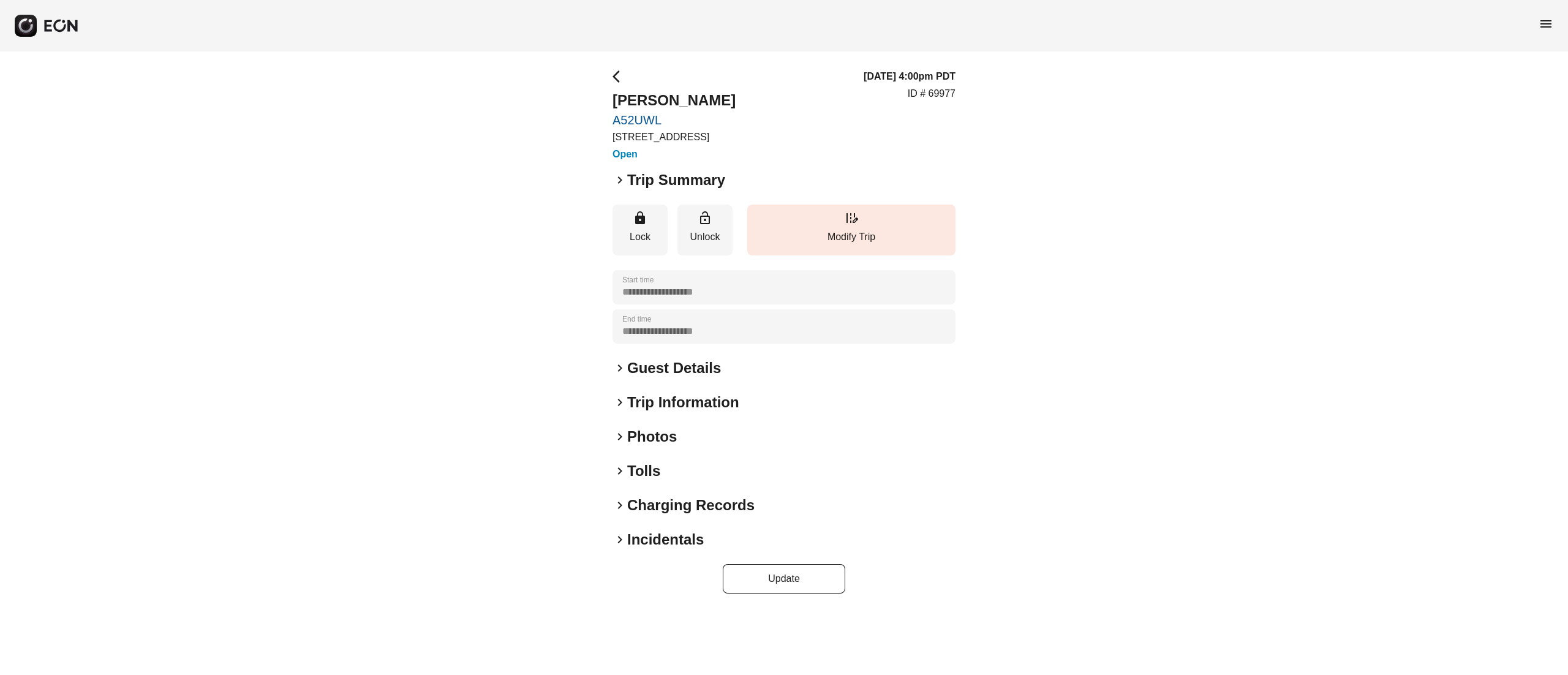
click at [1156, 183] on div "**********" at bounding box center [784, 332] width 1568 height 560
click at [939, 93] on p "ID # 69977" at bounding box center [932, 93] width 48 height 15
copy p "69977"
click at [944, 87] on p "ID # 70964" at bounding box center [932, 93] width 48 height 15
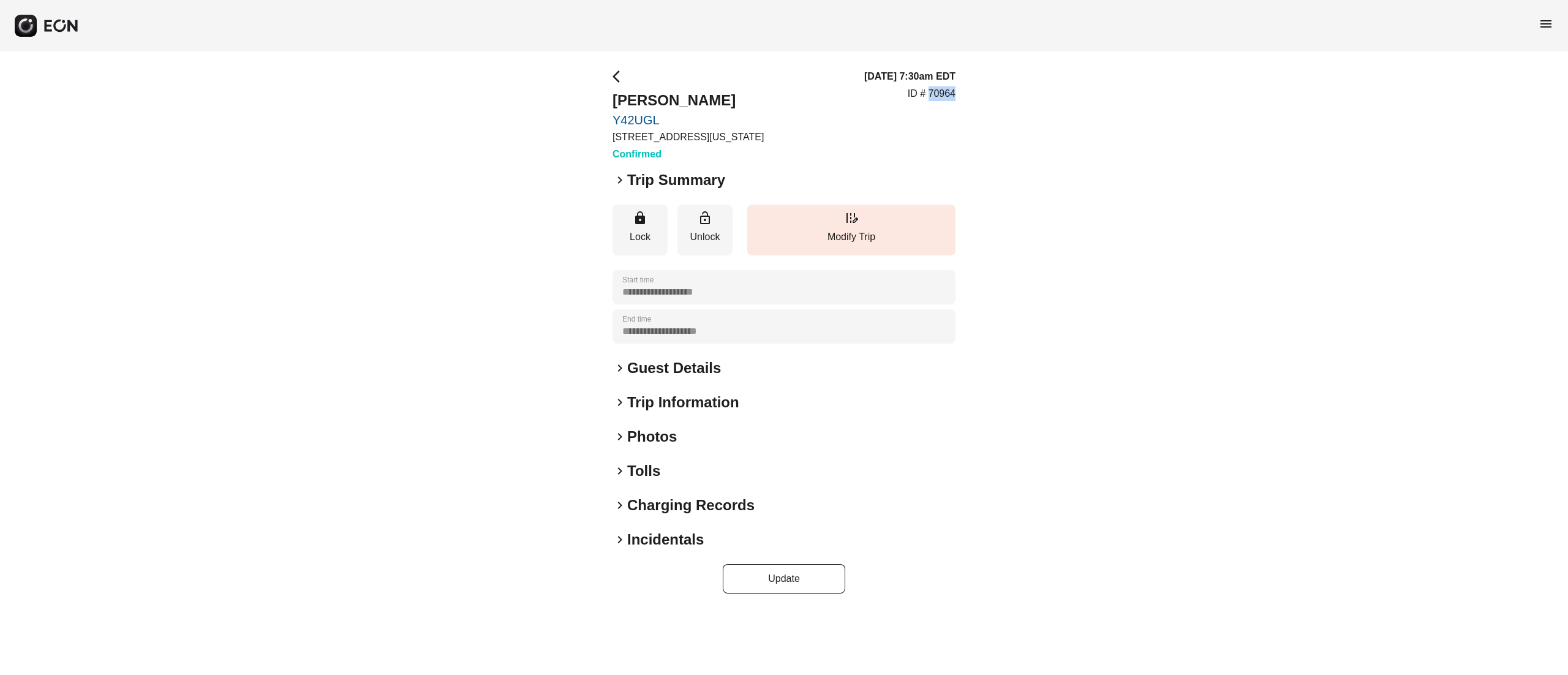
click at [944, 87] on p "ID # 70964" at bounding box center [932, 93] width 48 height 15
copy p "70964"
